Goal: Entertainment & Leisure: Consume media (video, audio)

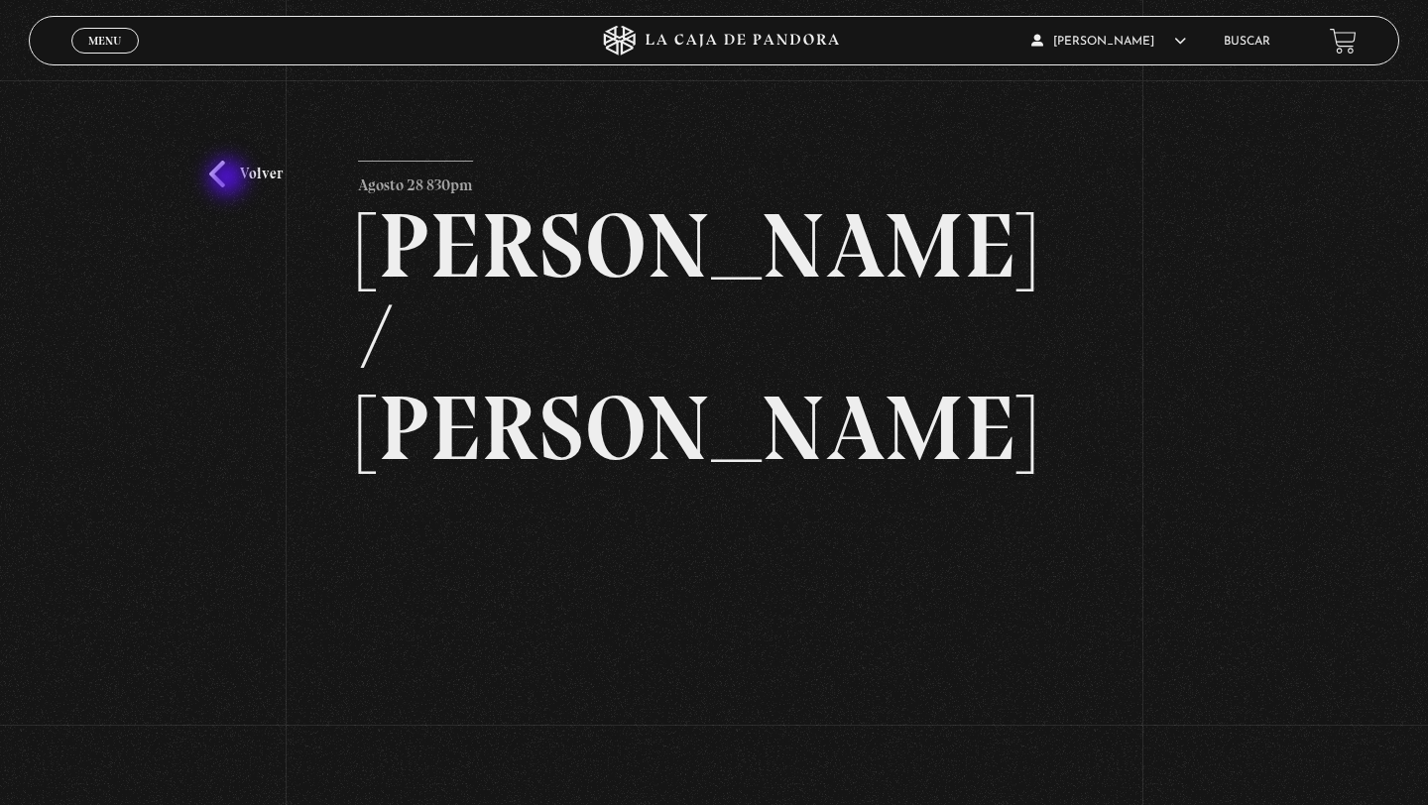
click at [229, 179] on link "Volver" at bounding box center [245, 174] width 73 height 27
